Goal: Task Accomplishment & Management: Complete application form

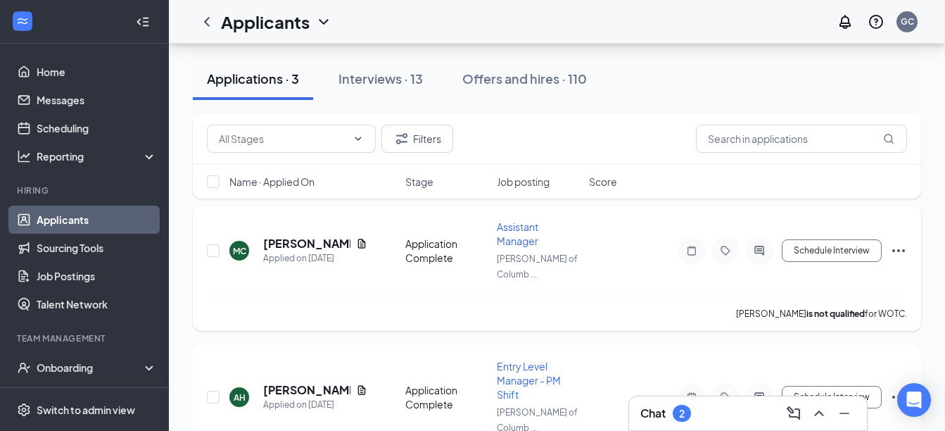
scroll to position [330, 0]
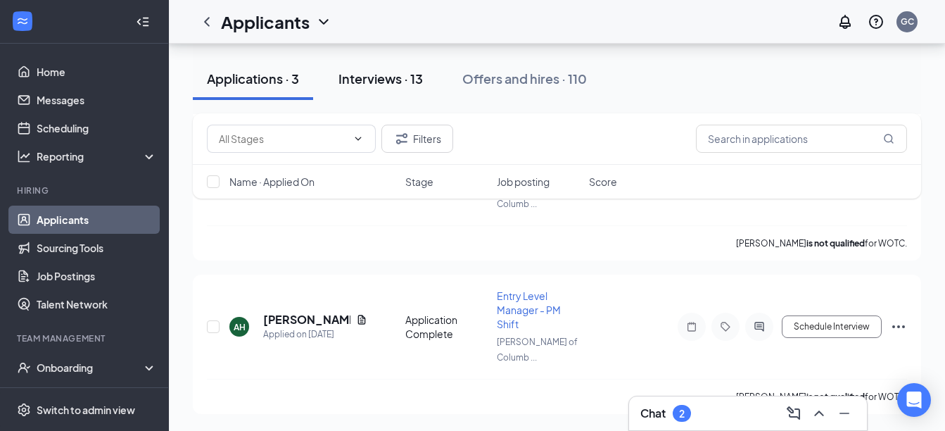
click at [416, 82] on div "Interviews · 13" at bounding box center [381, 79] width 84 height 18
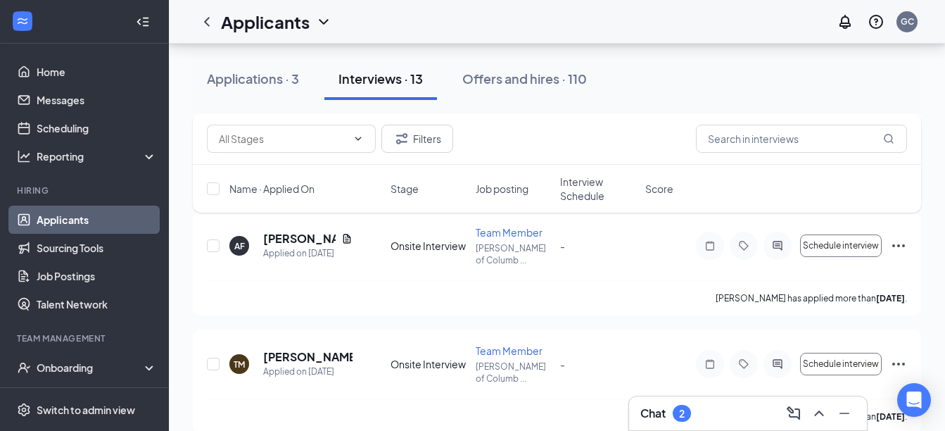
scroll to position [1463, 0]
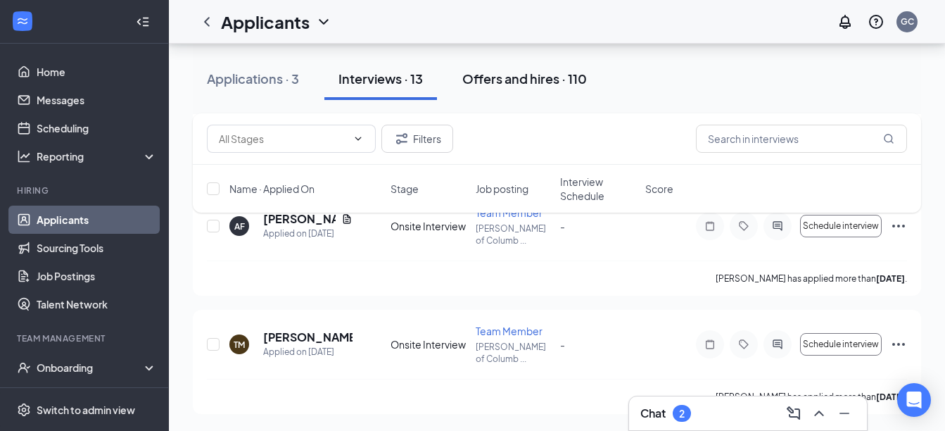
click at [510, 79] on div "Offers and hires · 110" at bounding box center [524, 79] width 125 height 18
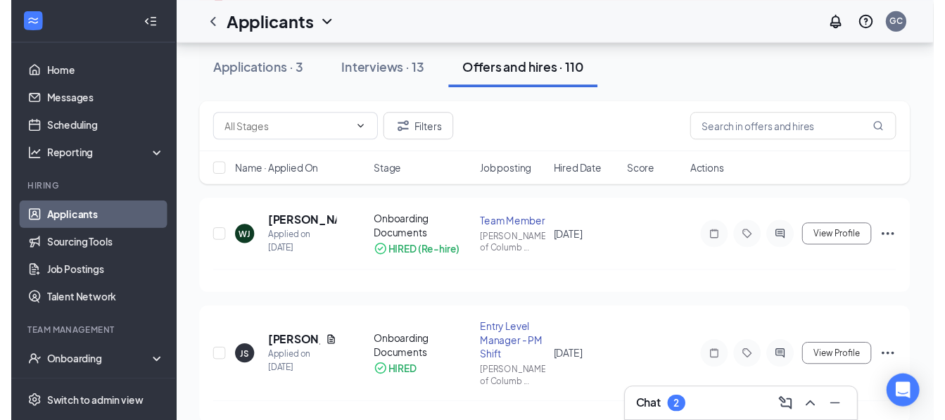
scroll to position [141, 0]
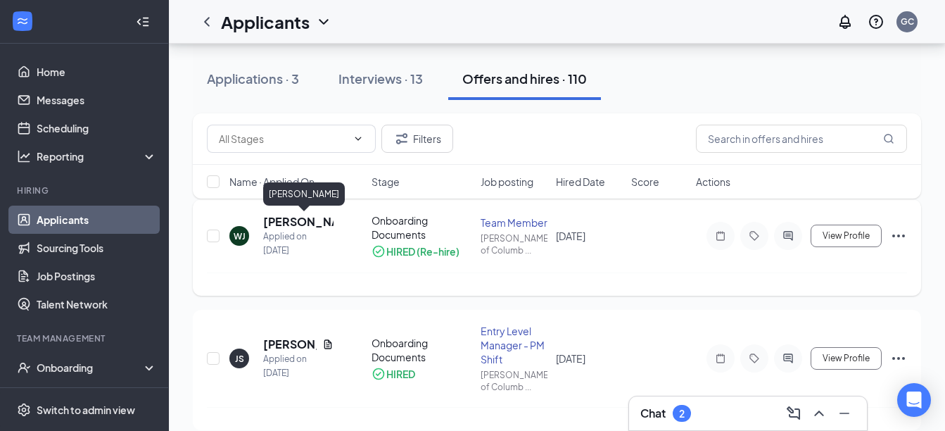
click at [293, 220] on h5 "[PERSON_NAME]" at bounding box center [298, 221] width 70 height 15
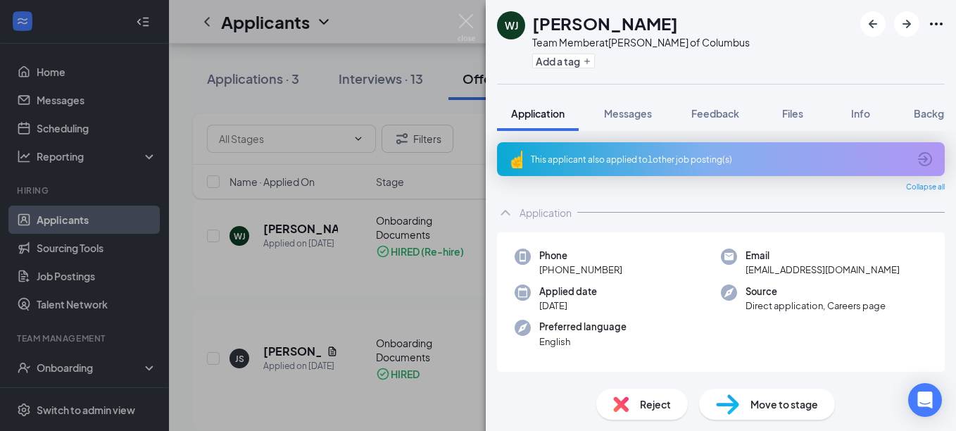
click at [84, 381] on div "[PERSON_NAME] Team Member at [PERSON_NAME] of Columbus Add a tag Application Me…" at bounding box center [478, 215] width 956 height 431
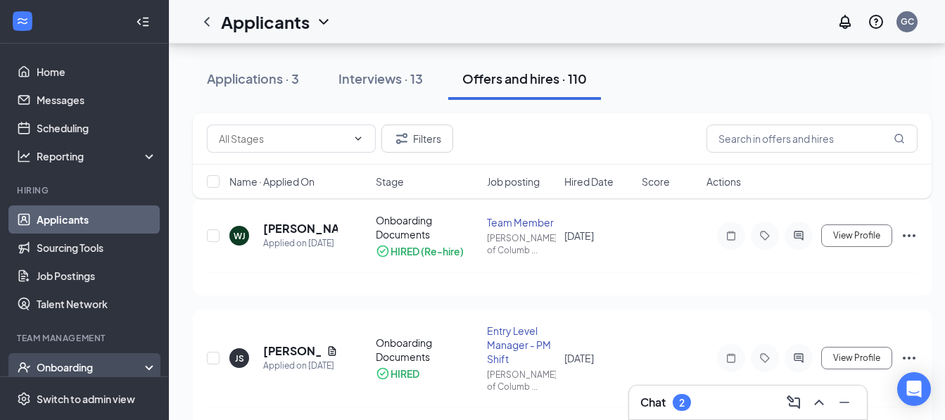
click at [85, 371] on div "Onboarding" at bounding box center [91, 367] width 108 height 14
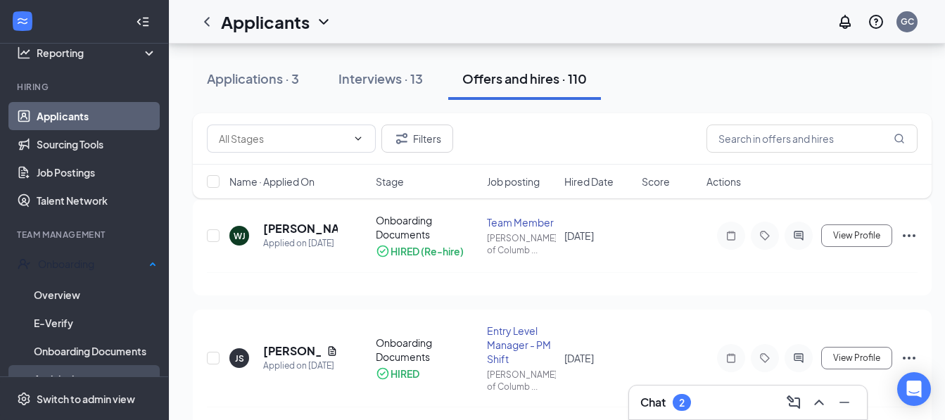
scroll to position [211, 0]
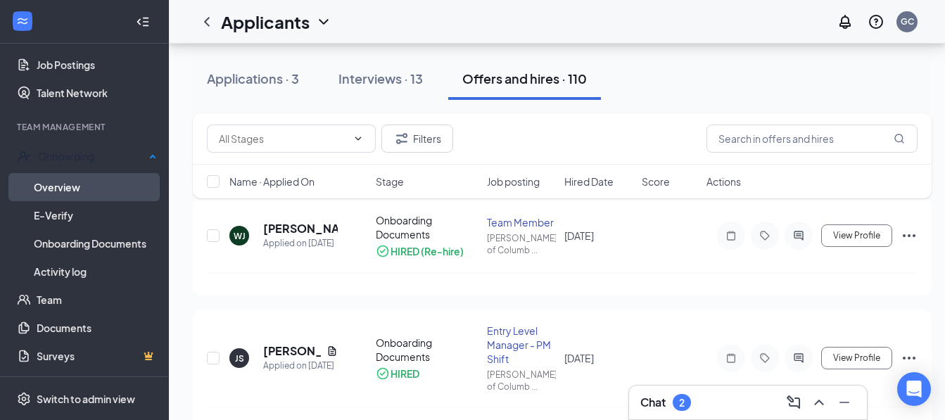
click at [76, 185] on link "Overview" at bounding box center [95, 187] width 123 height 28
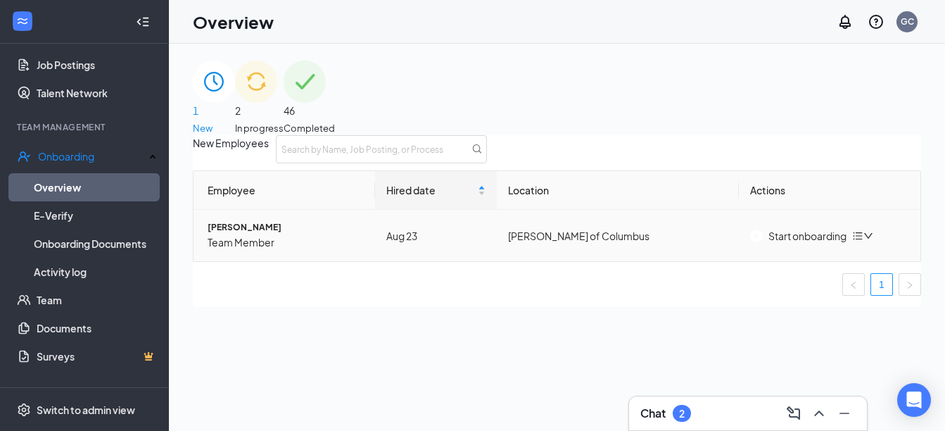
click at [812, 244] on button "Start onboarding" at bounding box center [798, 235] width 96 height 15
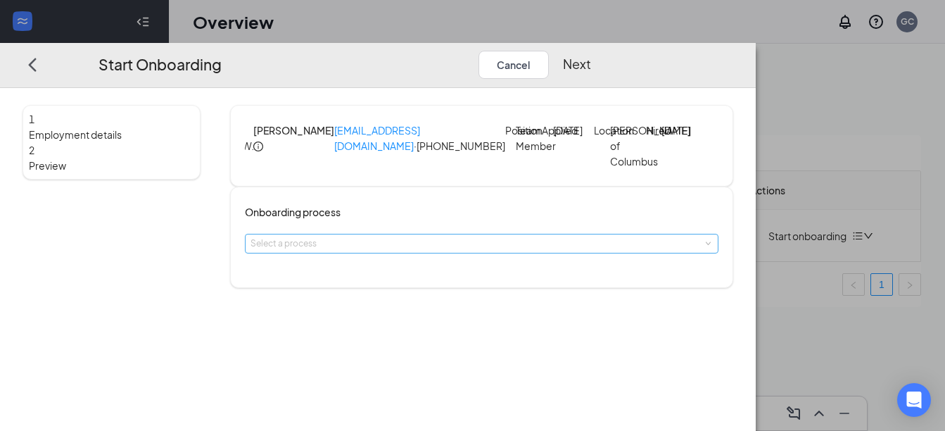
click at [454, 251] on div "Select a process" at bounding box center [479, 243] width 457 height 14
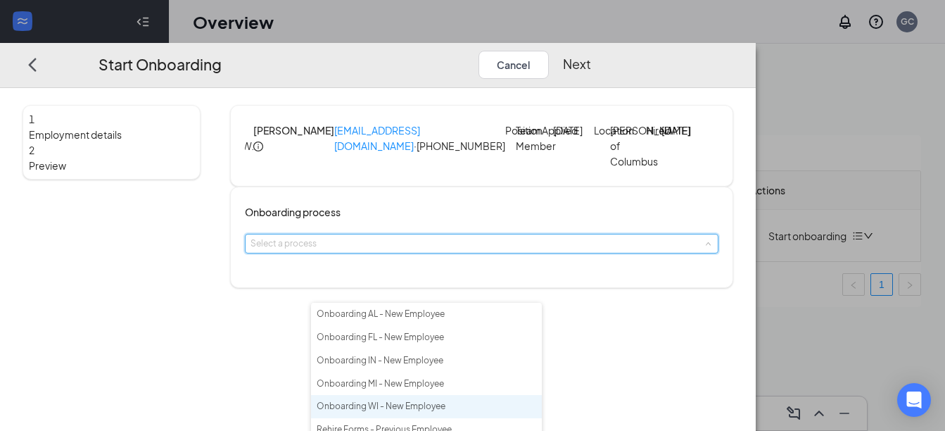
click at [414, 411] on span "Onboarding WI - New Employee" at bounding box center [381, 405] width 129 height 11
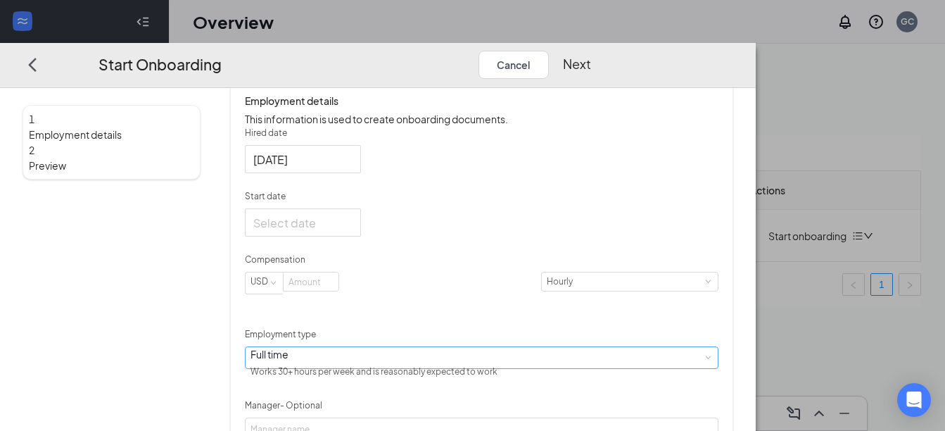
scroll to position [282, 0]
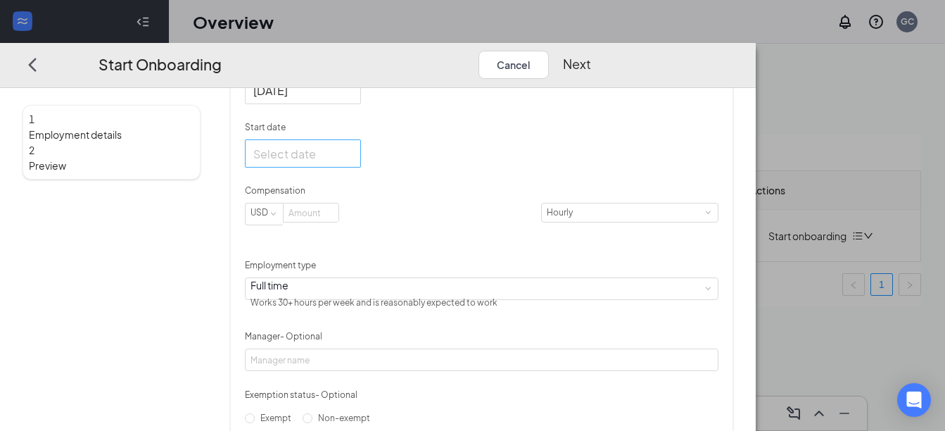
click at [372, 168] on div at bounding box center [482, 153] width 474 height 28
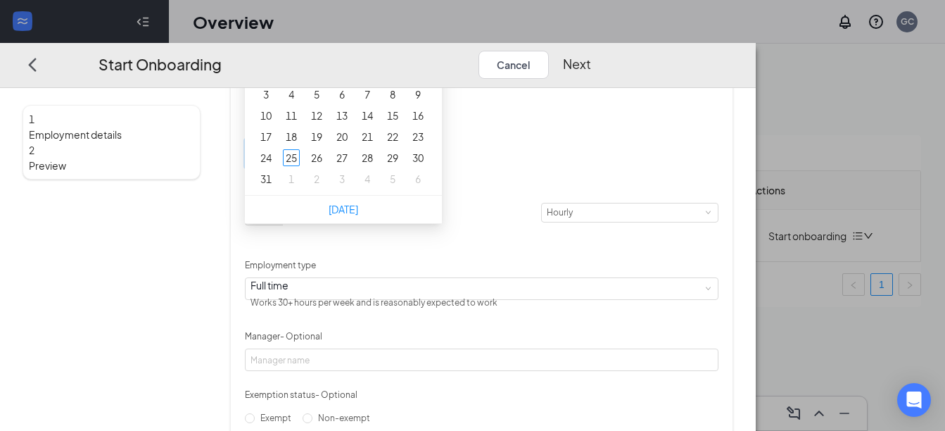
type input "[DATE]"
click at [674, 167] on div "Hired date [DATE] Start date [DATE] Su Mo Tu We Th Fr Sa 27 28 29 30 31 1 2 3 4…" at bounding box center [482, 272] width 474 height 429
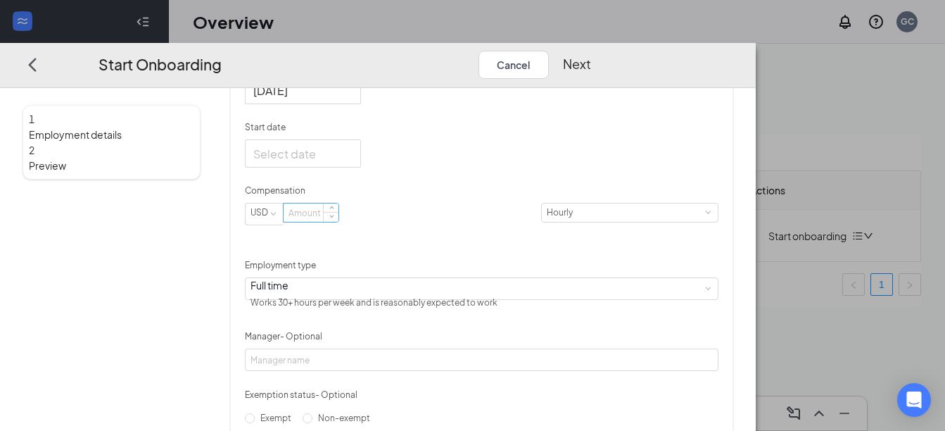
click at [339, 222] on input at bounding box center [311, 212] width 55 height 18
click at [350, 163] on input "Start date" at bounding box center [301, 154] width 96 height 18
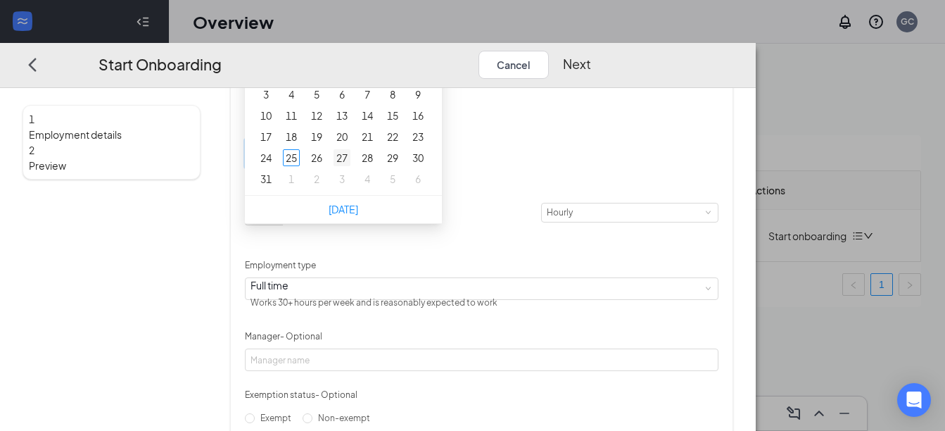
type input "[DATE]"
click at [351, 166] on div "27" at bounding box center [342, 157] width 17 height 17
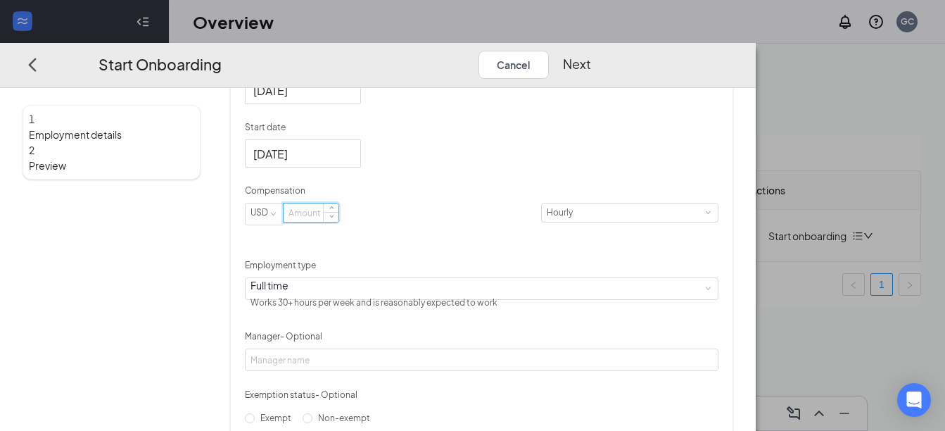
click at [339, 222] on input at bounding box center [311, 212] width 55 height 18
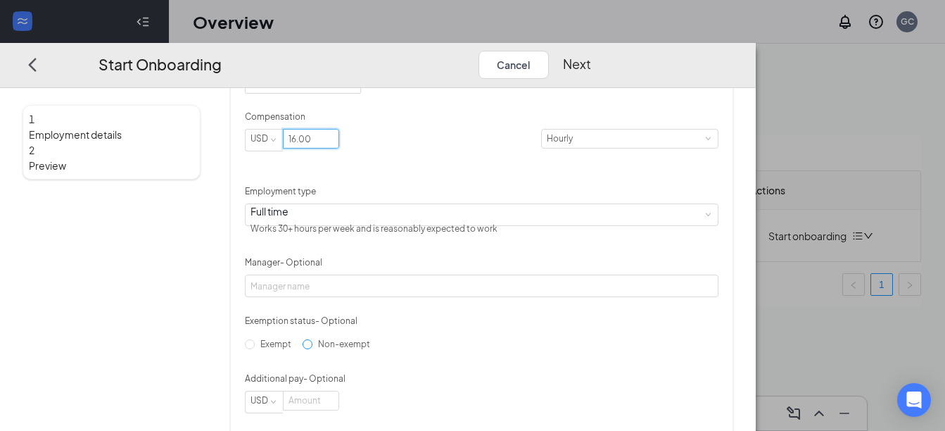
scroll to position [422, 0]
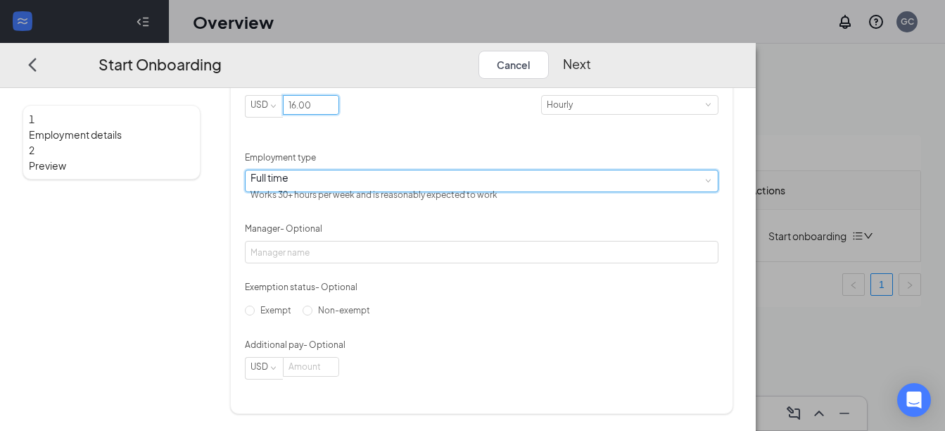
type input "16"
click at [370, 191] on div "Full time Works 30+ hours per week and is reasonably expected to work" at bounding box center [482, 180] width 463 height 21
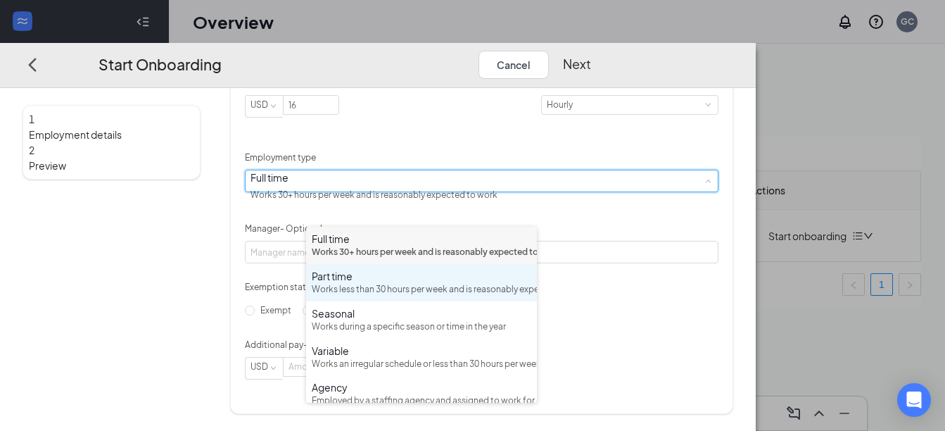
click at [372, 283] on div "Part time" at bounding box center [422, 276] width 220 height 14
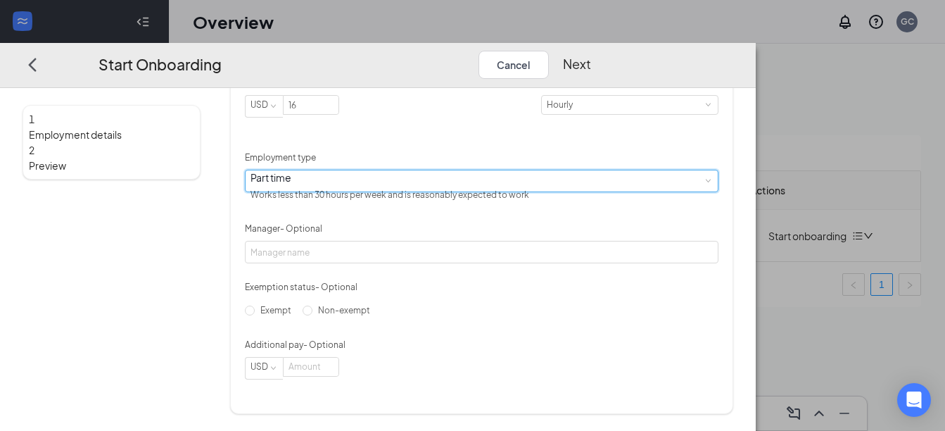
scroll to position [461, 0]
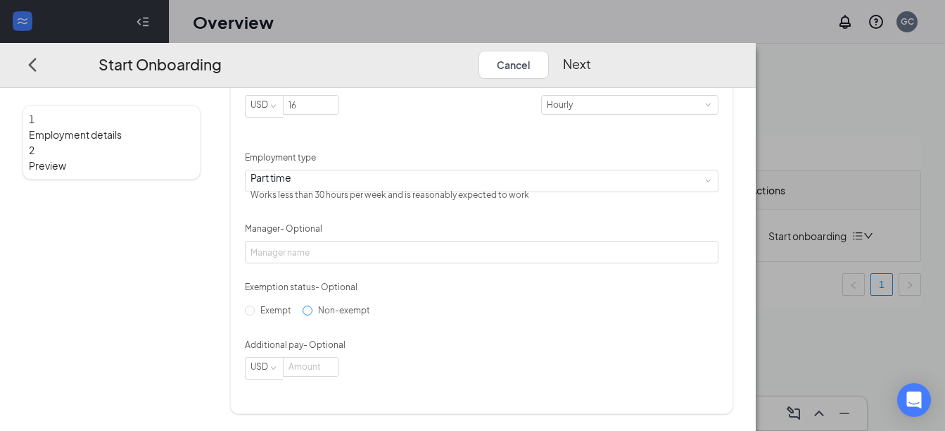
click at [313, 315] on input "Non-exempt" at bounding box center [308, 310] width 10 height 10
radio input "true"
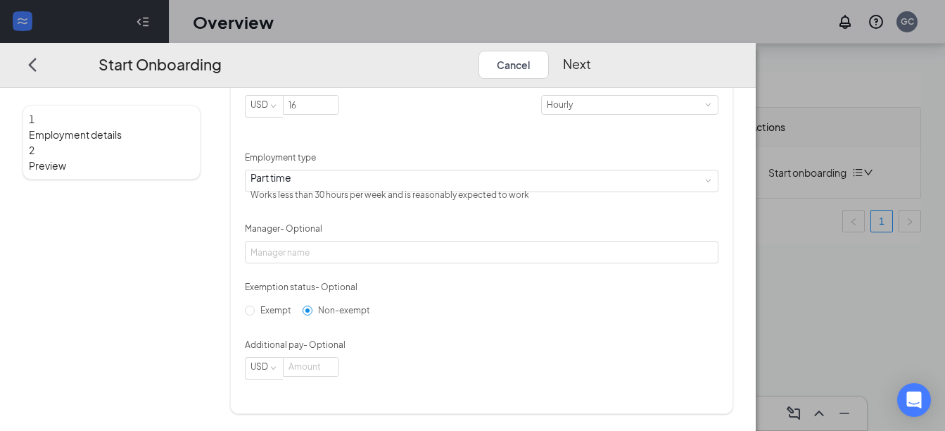
click at [591, 51] on button "Next" at bounding box center [577, 65] width 28 height 28
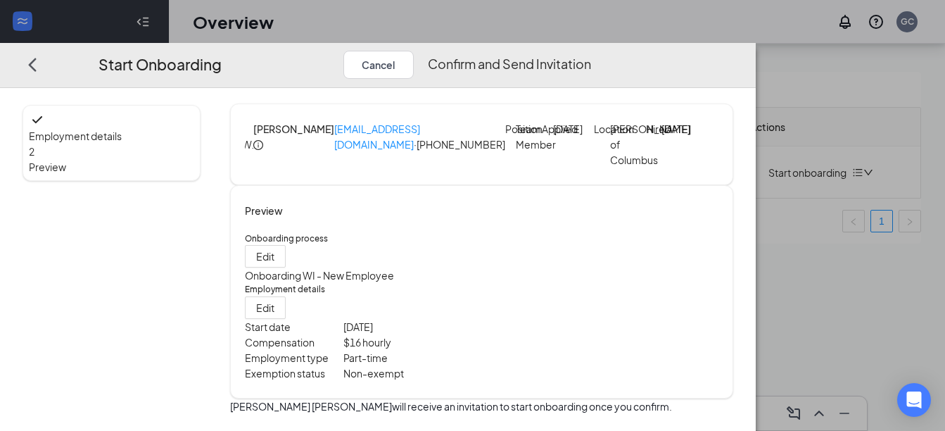
click at [591, 51] on button "Confirm and Send Invitation" at bounding box center [509, 65] width 163 height 28
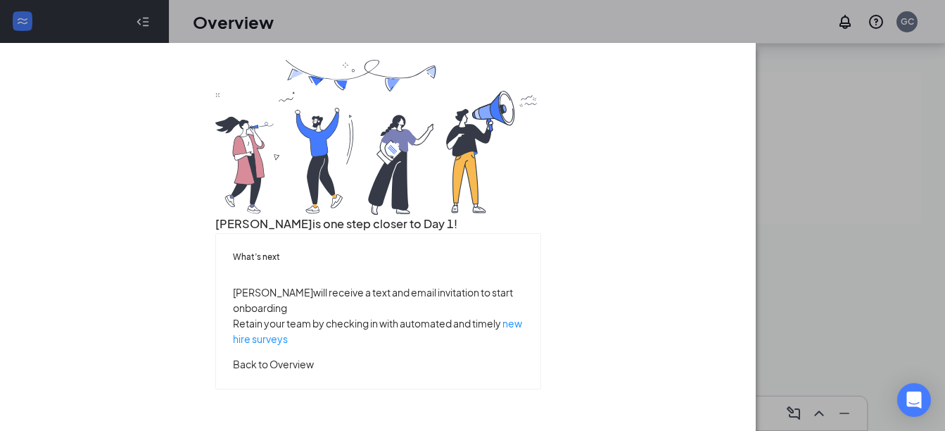
scroll to position [0, 0]
